Goal: Task Accomplishment & Management: Complete application form

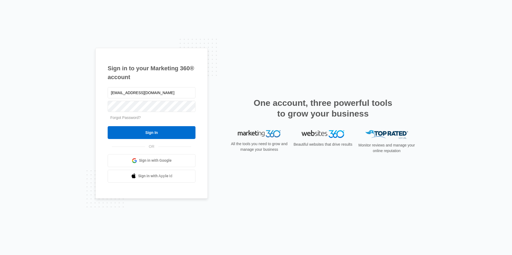
drag, startPoint x: 101, startPoint y: 89, endPoint x: 75, endPoint y: 89, distance: 26.0
click at [75, 89] on div "Sign in to your Marketing 360® account l.buckaop@gmail.com Forgot Password? Sig…" at bounding box center [256, 127] width 512 height 255
click at [218, 77] on div "Sign in to your Marketing 360® account l.buckaop@gmail.com Forgot Password? Sig…" at bounding box center [255, 127] width 321 height 159
drag, startPoint x: 157, startPoint y: 93, endPoint x: 66, endPoint y: 92, distance: 90.5
click at [66, 92] on div "Sign in to your Marketing 360® account l.buckaop@gmail.com Forgot Password? Sig…" at bounding box center [256, 127] width 512 height 255
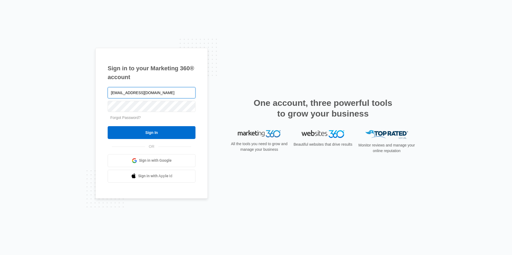
type input "blhines@blhinc.net"
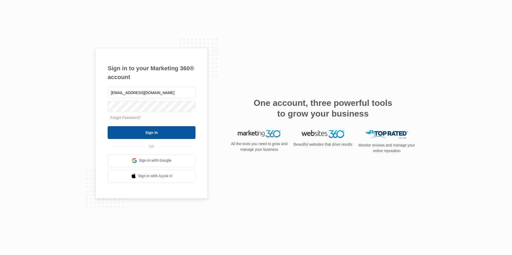
click at [143, 134] on input "Sign In" at bounding box center [152, 132] width 88 height 13
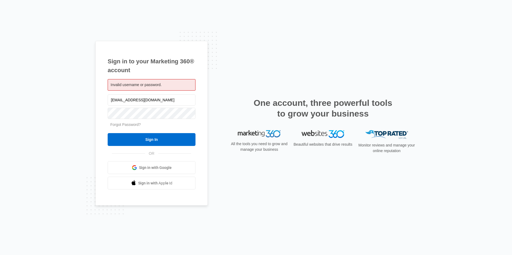
click at [148, 86] on span "Invalid username or password." at bounding box center [136, 85] width 51 height 4
drag, startPoint x: 131, startPoint y: 100, endPoint x: 86, endPoint y: 100, distance: 44.4
click at [86, 100] on div "Sign in to your Marketing 360® account Invalid username or password. blhines@bl…" at bounding box center [256, 127] width 512 height 255
type input "l.buckaop@gmail.com"
click at [145, 140] on input "Sign In" at bounding box center [152, 139] width 88 height 13
